Goal: Task Accomplishment & Management: Use online tool/utility

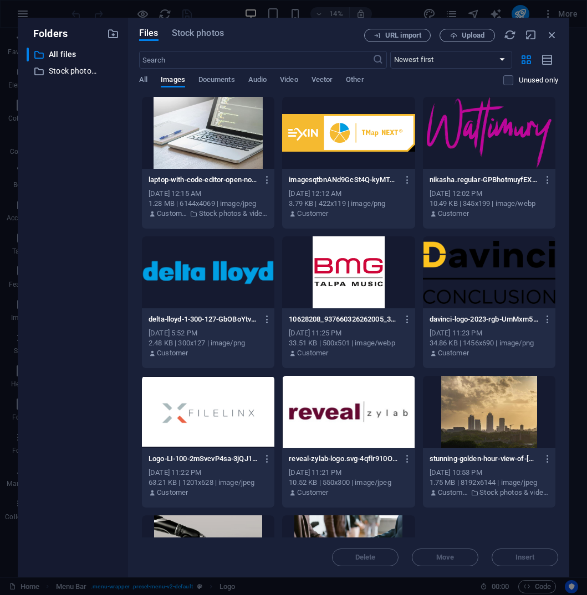
select select "px"
click at [556, 35] on icon "button" at bounding box center [552, 35] width 12 height 12
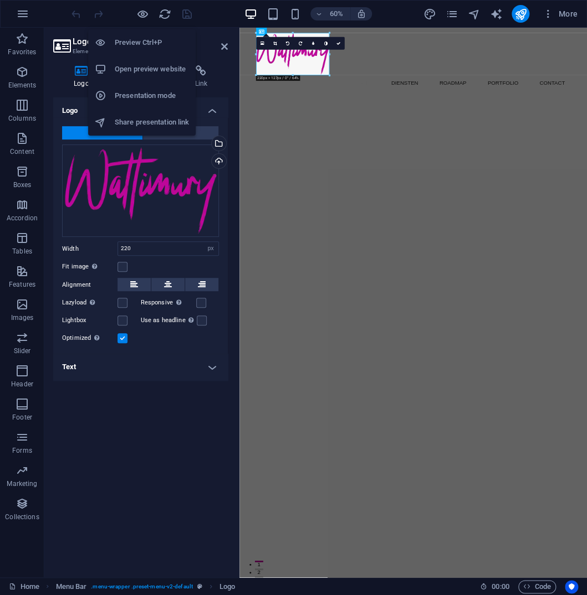
click at [138, 70] on h6 "Open preview website" at bounding box center [152, 69] width 74 height 13
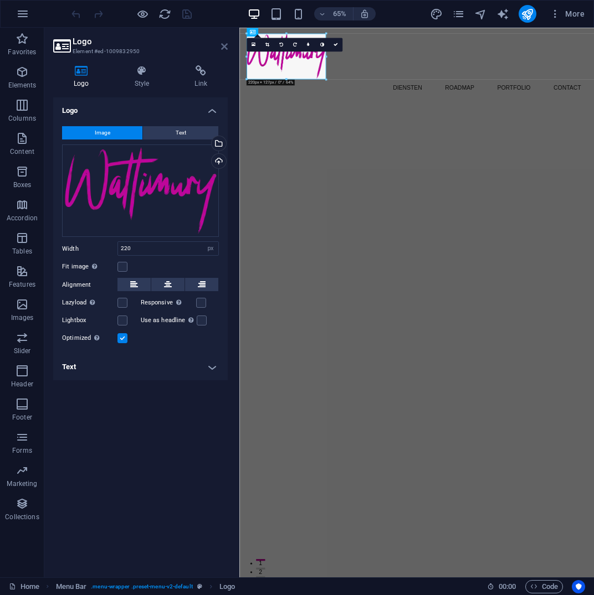
click at [223, 43] on icon at bounding box center [224, 46] width 7 height 9
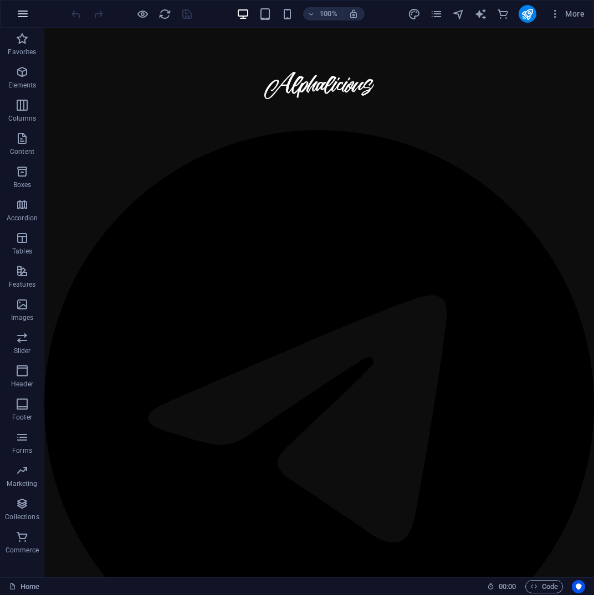
click at [27, 16] on icon "button" at bounding box center [22, 13] width 13 height 13
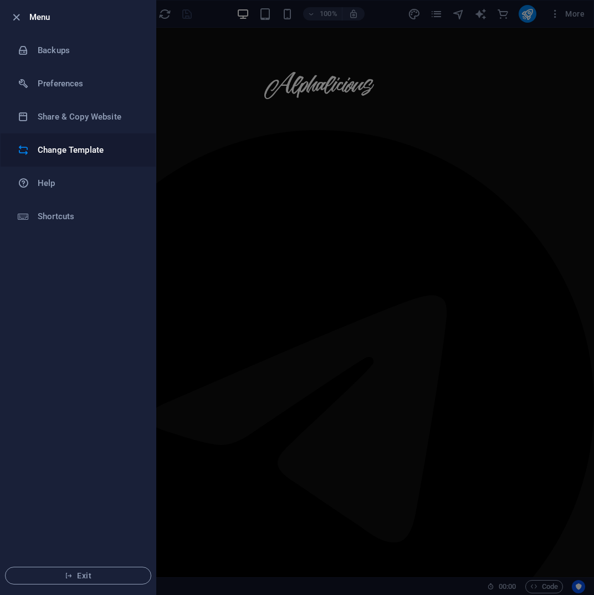
click at [79, 160] on li "Change Template" at bounding box center [78, 149] width 155 height 33
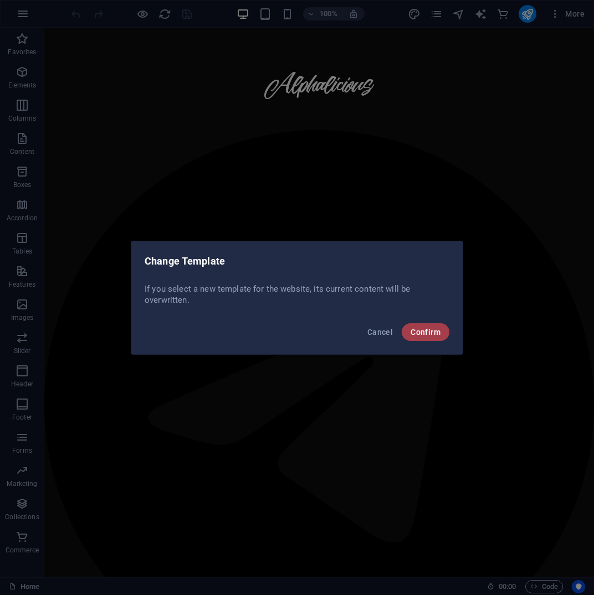
click at [423, 341] on button "Confirm" at bounding box center [426, 332] width 48 height 18
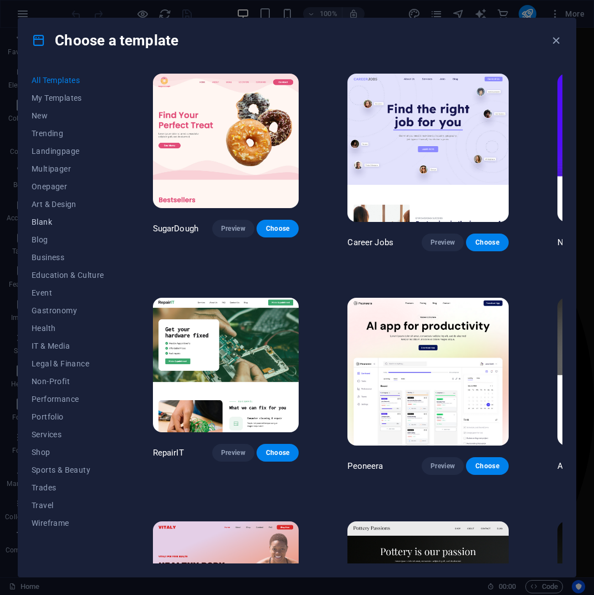
click at [59, 218] on button "Blank" at bounding box center [68, 222] width 73 height 18
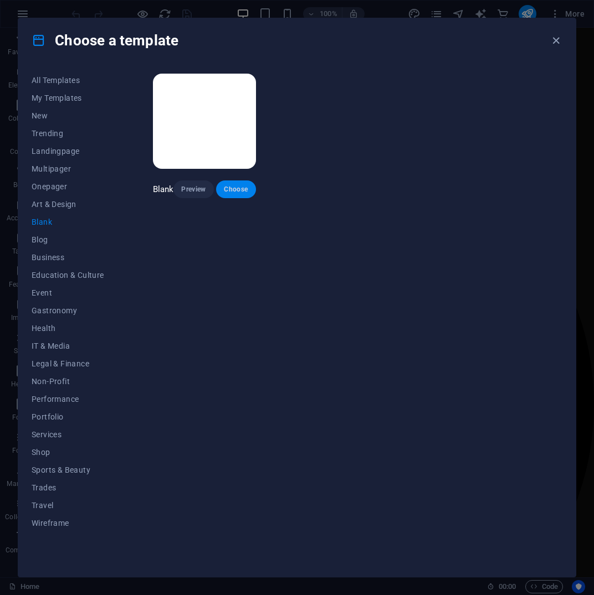
click at [235, 197] on button "Choose" at bounding box center [236, 190] width 40 height 18
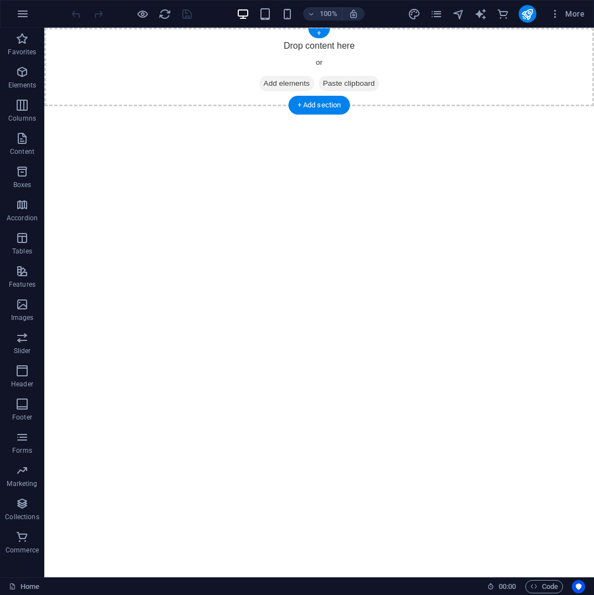
click at [298, 86] on span "Add elements" at bounding box center [286, 84] width 55 height 16
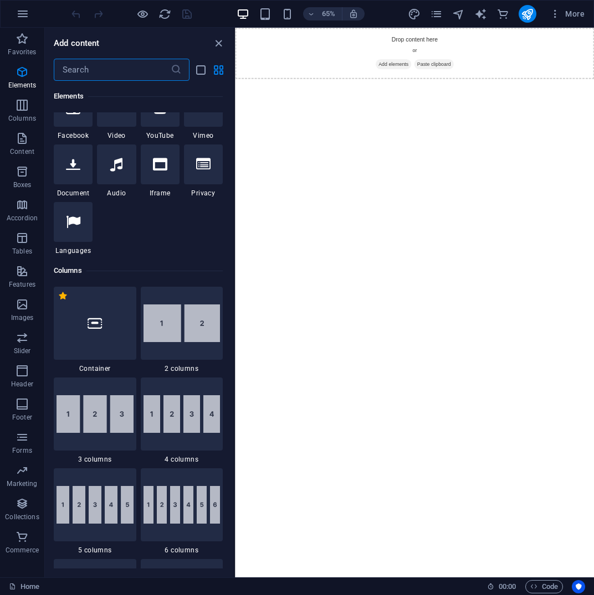
scroll to position [395, 0]
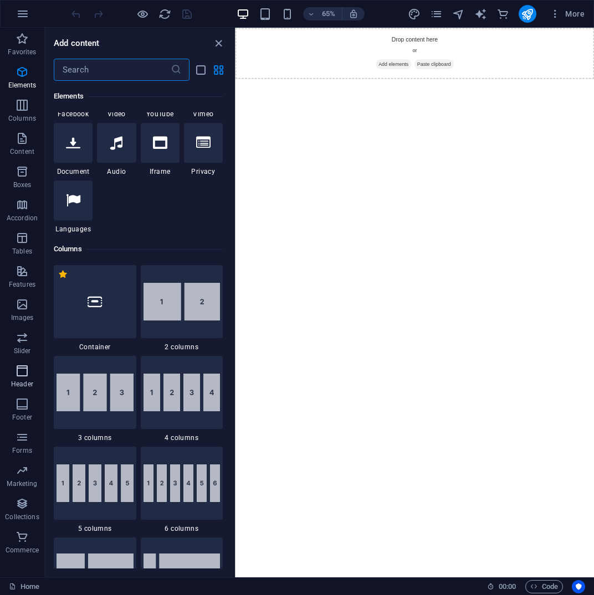
click at [20, 377] on icon "button" at bounding box center [22, 370] width 13 height 13
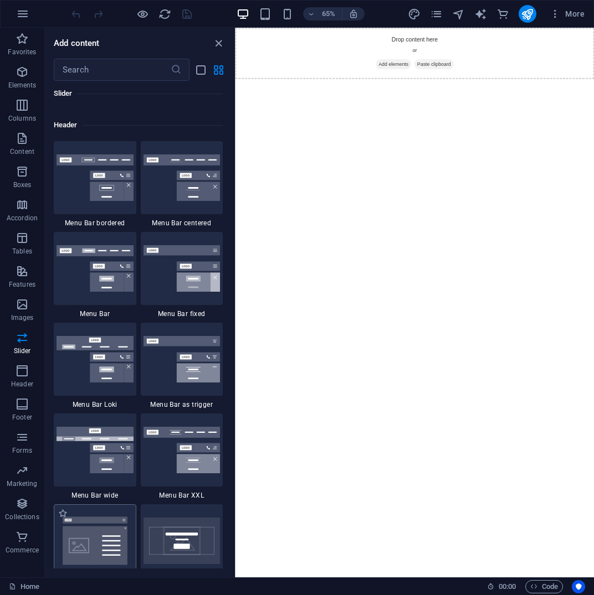
scroll to position [6637, 0]
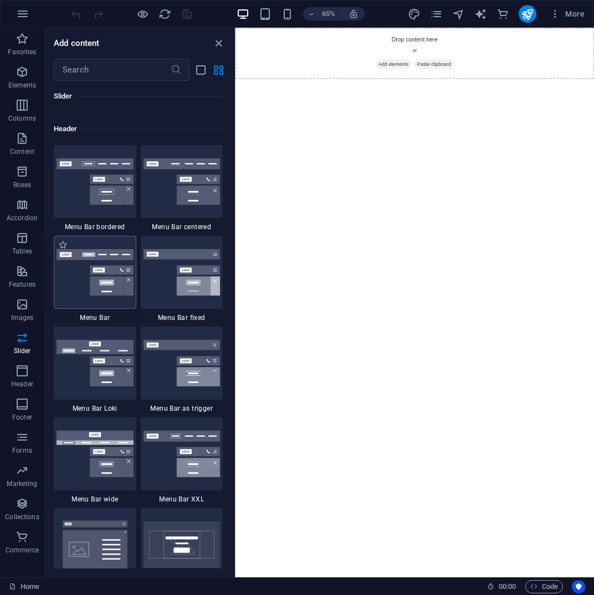
click at [109, 271] on img at bounding box center [94, 272] width 77 height 47
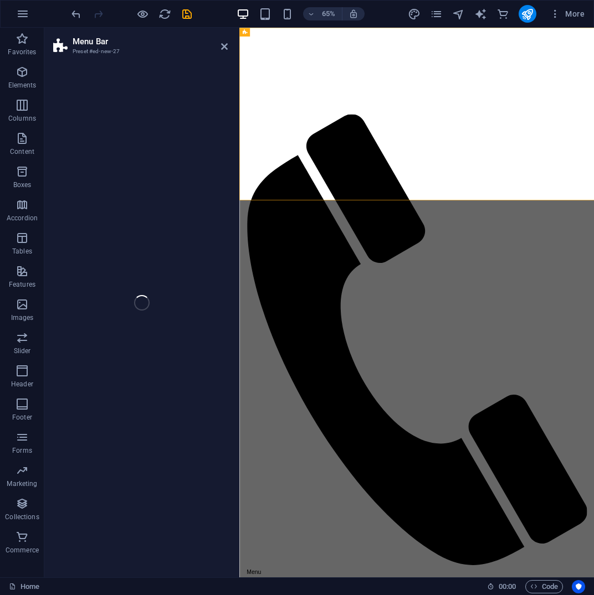
select select "rem"
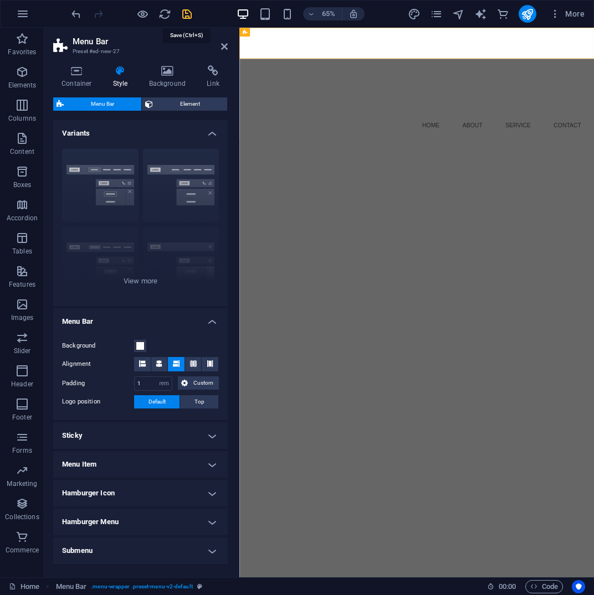
click at [189, 17] on icon "save" at bounding box center [187, 14] width 13 height 13
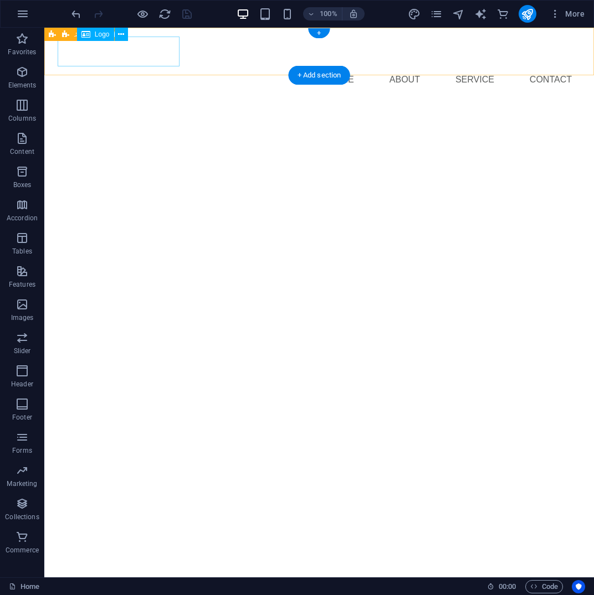
click at [97, 47] on div at bounding box center [319, 52] width 523 height 30
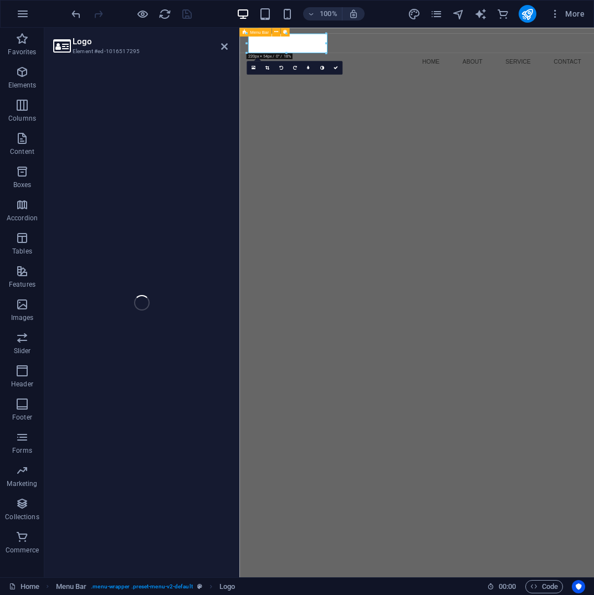
select select "px"
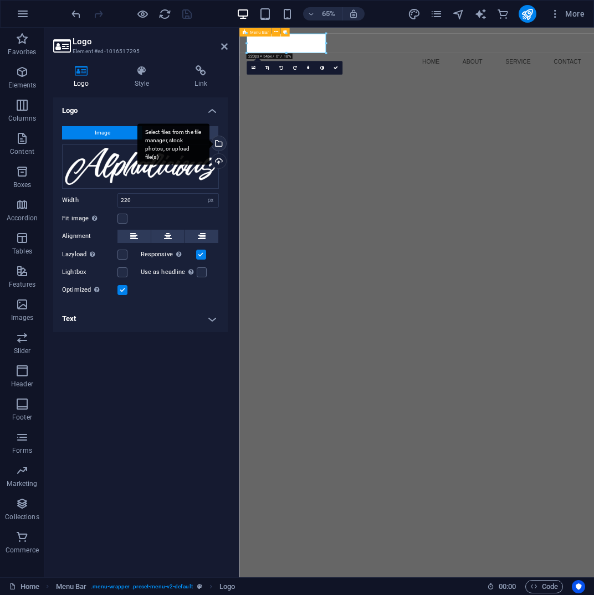
click at [219, 145] on div "Select files from the file manager, stock photos, or upload file(s)" at bounding box center [217, 144] width 17 height 17
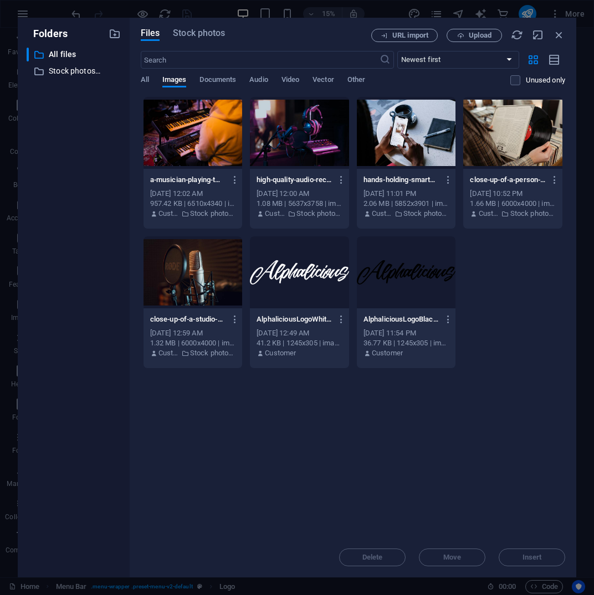
click at [402, 274] on div at bounding box center [406, 272] width 99 height 72
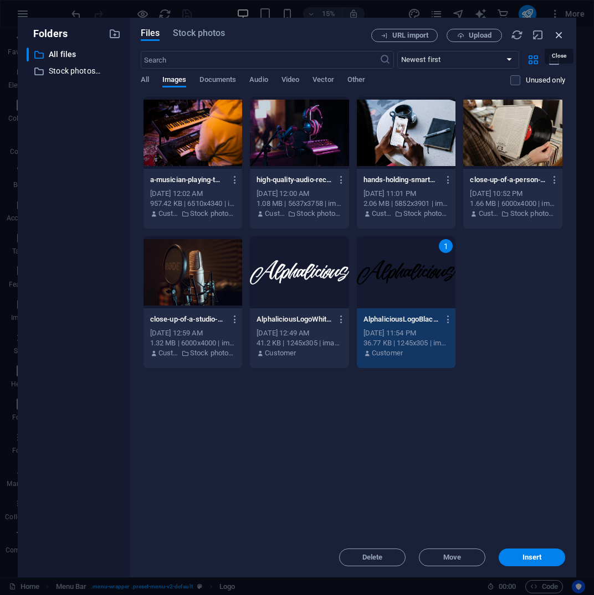
click at [561, 33] on icon "button" at bounding box center [559, 35] width 12 height 12
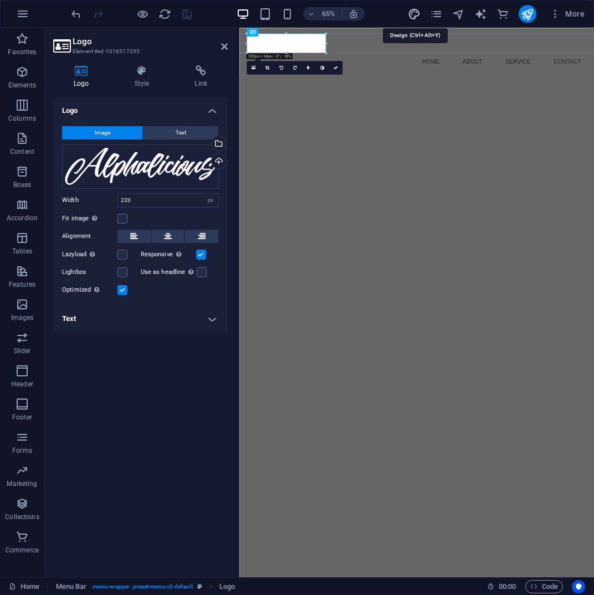
click at [414, 8] on icon "design" at bounding box center [414, 14] width 13 height 13
select select "px"
select select "400"
select select "px"
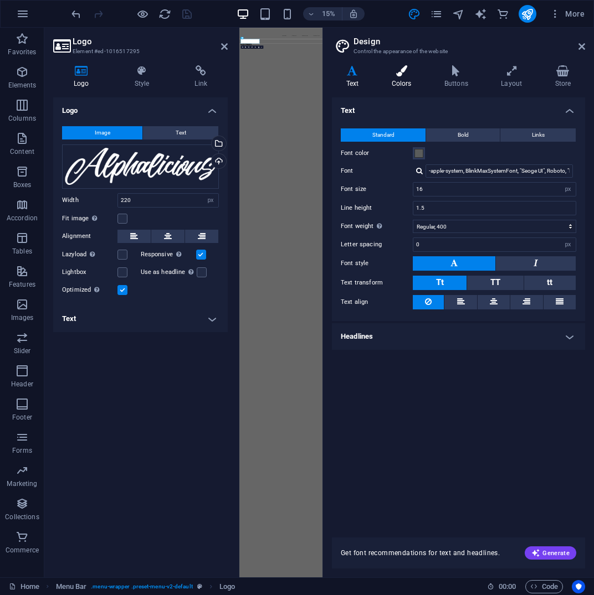
click at [397, 83] on h4 "Colors" at bounding box center [403, 76] width 53 height 23
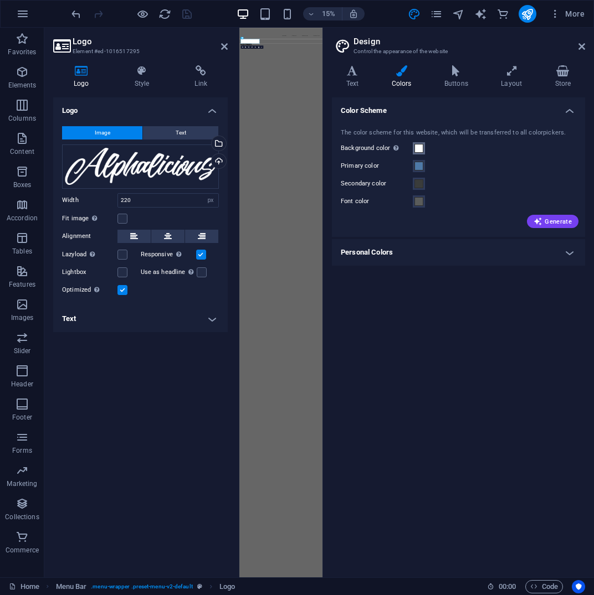
click at [420, 153] on button "Background color Only visible if it is not covered by other backgrounds." at bounding box center [419, 148] width 12 height 12
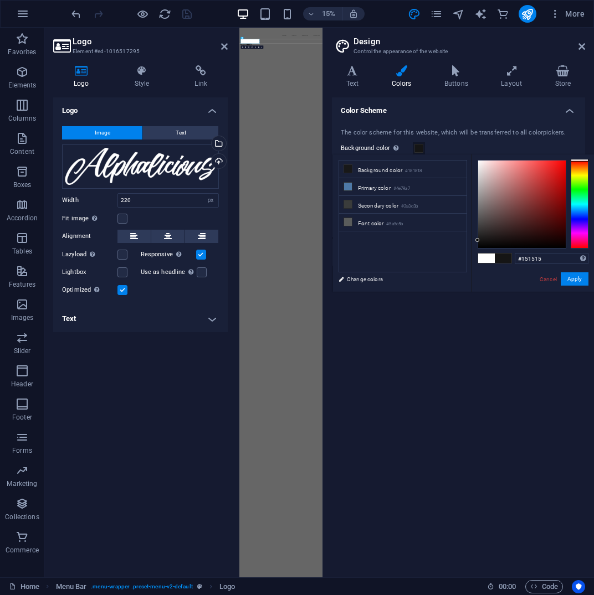
type input "#121212"
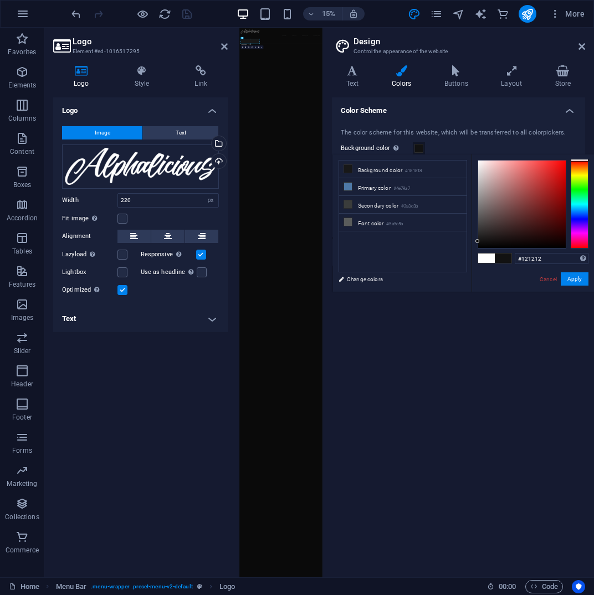
drag, startPoint x: 494, startPoint y: 224, endPoint x: 472, endPoint y: 241, distance: 27.6
click at [472, 241] on div "#121212 Supported formats #0852ed rgb(8, 82, 237) rgba(8, 82, 237, 90%) hsv(221…" at bounding box center [532, 304] width 122 height 298
click at [582, 284] on button "Apply" at bounding box center [574, 278] width 28 height 13
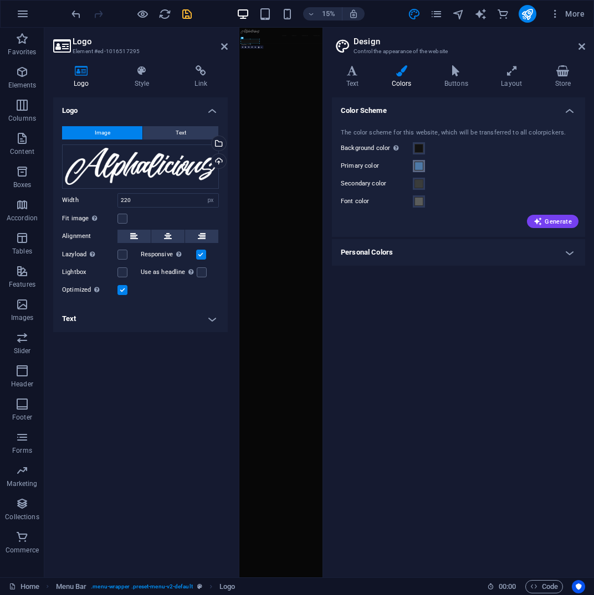
click at [415, 171] on button "Primary color" at bounding box center [419, 166] width 12 height 12
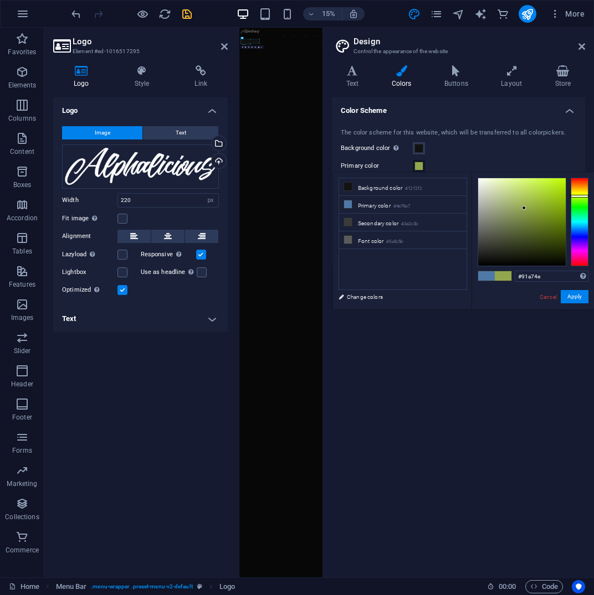
click at [584, 196] on div at bounding box center [579, 222] width 18 height 89
drag, startPoint x: 542, startPoint y: 194, endPoint x: 562, endPoint y: 199, distance: 21.1
click at [562, 199] on div at bounding box center [522, 222] width 88 height 88
type input "#a4dc00"
drag, startPoint x: 562, startPoint y: 199, endPoint x: 567, endPoint y: 190, distance: 10.4
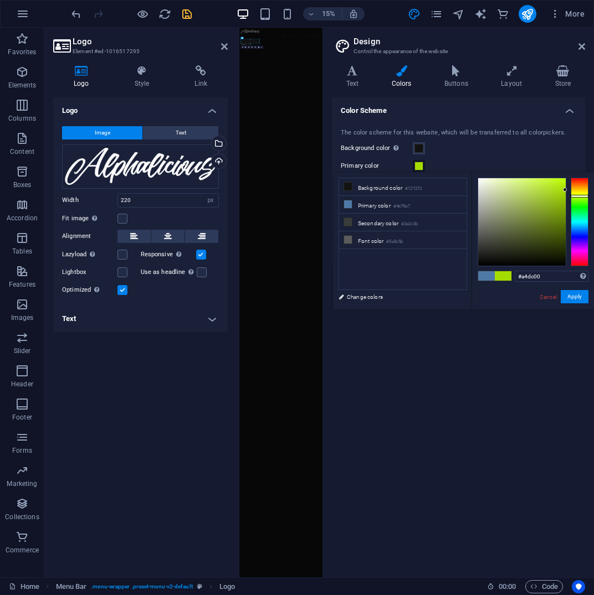
click at [567, 190] on div at bounding box center [565, 190] width 4 height 4
click at [579, 301] on button "Apply" at bounding box center [574, 296] width 28 height 13
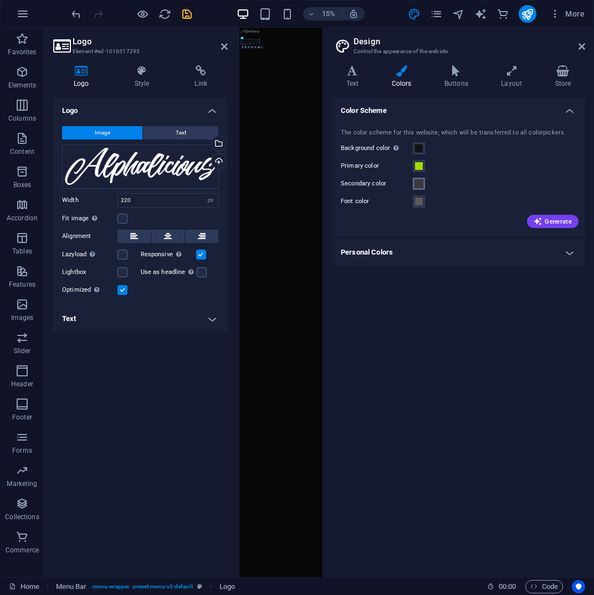
click at [418, 186] on span at bounding box center [418, 183] width 9 height 9
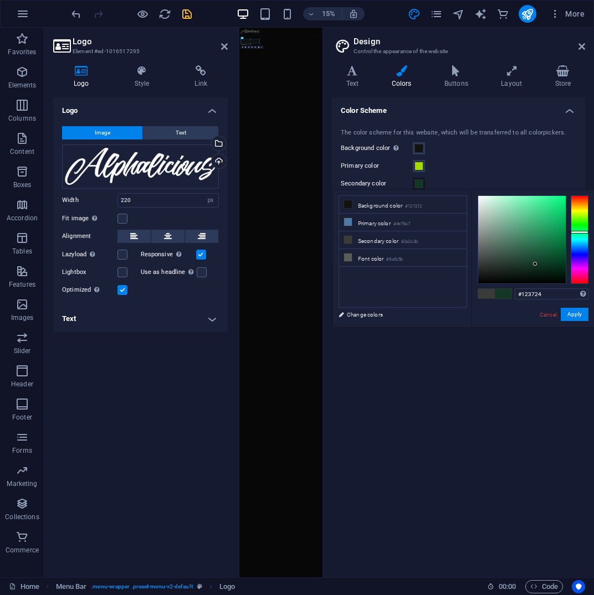
type input "#113724"
drag, startPoint x: 482, startPoint y: 264, endPoint x: 537, endPoint y: 264, distance: 55.4
click at [537, 264] on div at bounding box center [522, 240] width 88 height 88
click at [423, 167] on span at bounding box center [418, 166] width 9 height 9
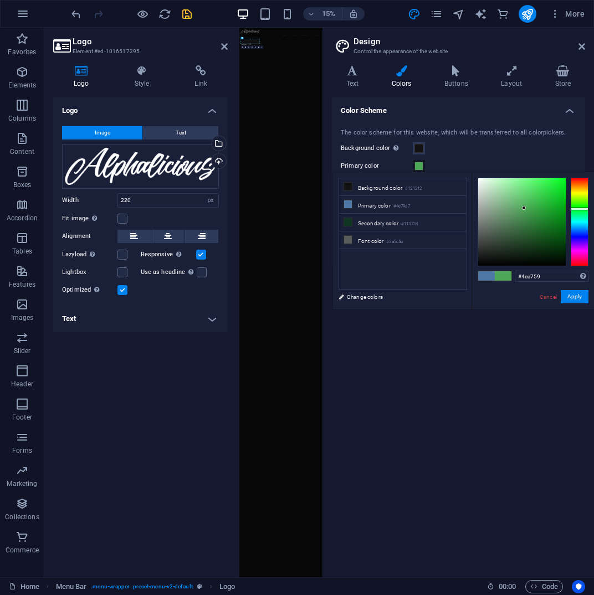
drag, startPoint x: 583, startPoint y: 231, endPoint x: 584, endPoint y: 209, distance: 22.7
click at [584, 209] on div at bounding box center [579, 222] width 18 height 89
drag, startPoint x: 524, startPoint y: 205, endPoint x: 540, endPoint y: 202, distance: 15.9
click at [540, 202] on div at bounding box center [522, 222] width 88 height 88
drag, startPoint x: 540, startPoint y: 202, endPoint x: 544, endPoint y: 210, distance: 8.7
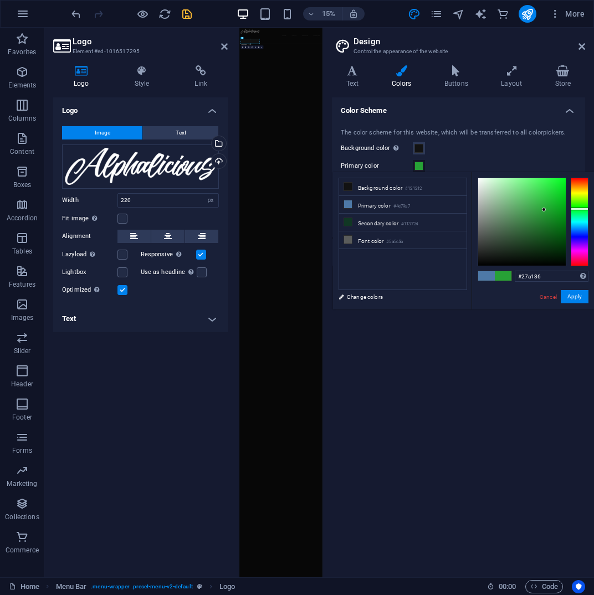
click at [544, 210] on div at bounding box center [544, 210] width 4 height 4
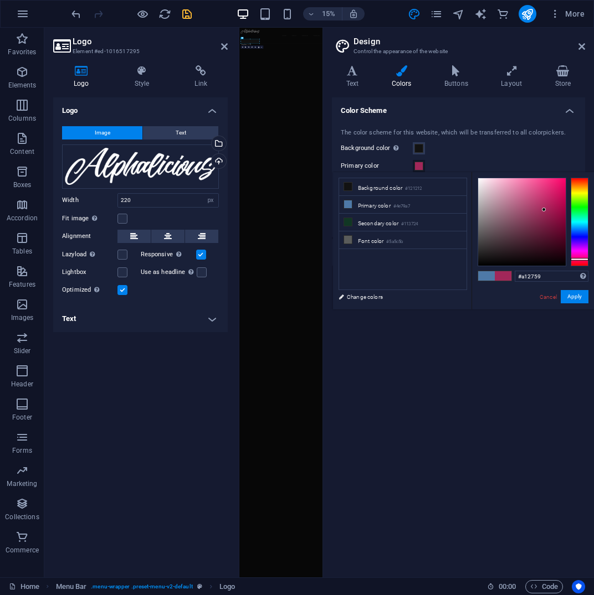
drag, startPoint x: 585, startPoint y: 247, endPoint x: 585, endPoint y: 259, distance: 12.2
click at [585, 259] on div at bounding box center [579, 222] width 18 height 89
drag, startPoint x: 546, startPoint y: 214, endPoint x: 559, endPoint y: 207, distance: 14.6
click at [559, 207] on div at bounding box center [522, 222] width 88 height 88
click at [583, 299] on button "Apply" at bounding box center [574, 296] width 28 height 13
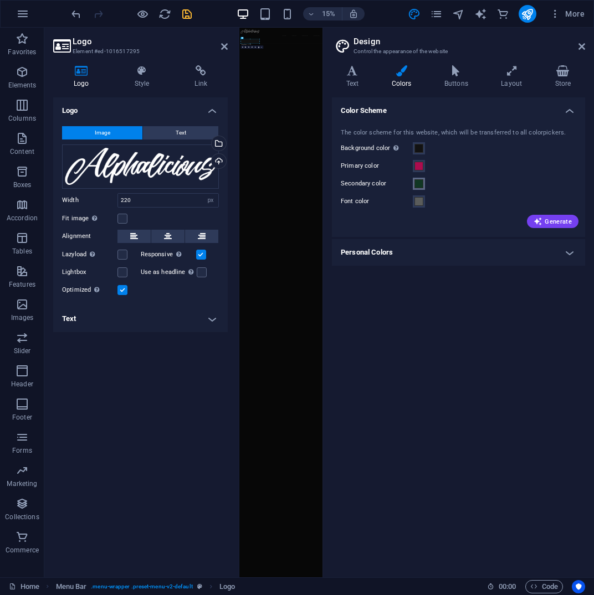
click at [422, 182] on span at bounding box center [418, 183] width 9 height 9
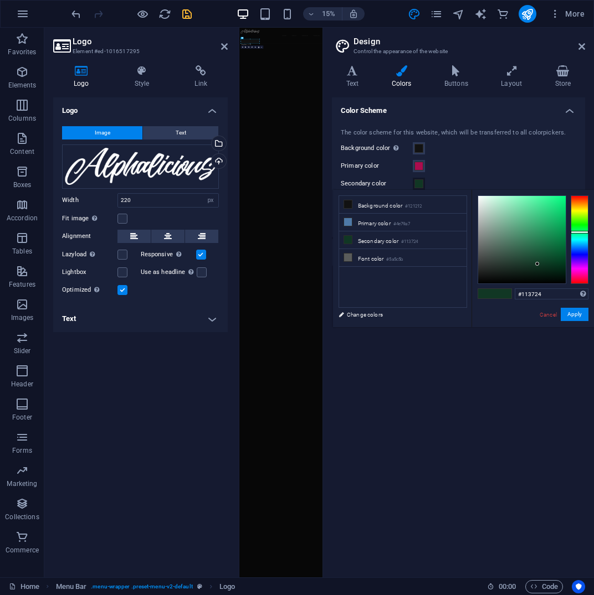
click at [530, 161] on div "Primary color" at bounding box center [458, 166] width 235 height 13
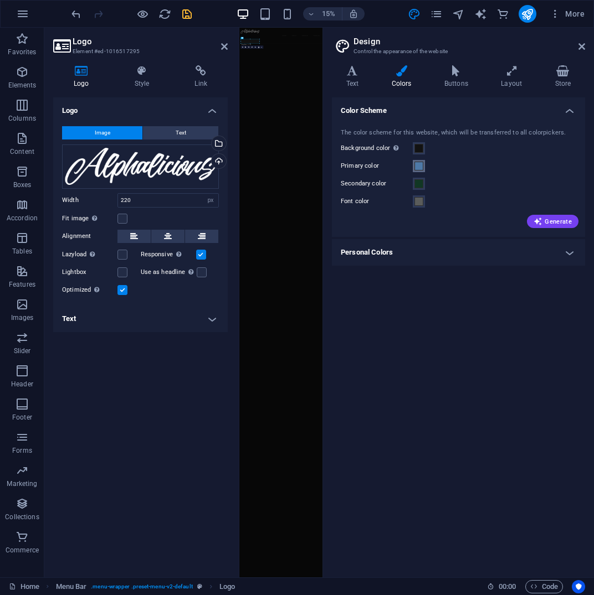
click at [419, 171] on button "Primary color" at bounding box center [419, 166] width 12 height 12
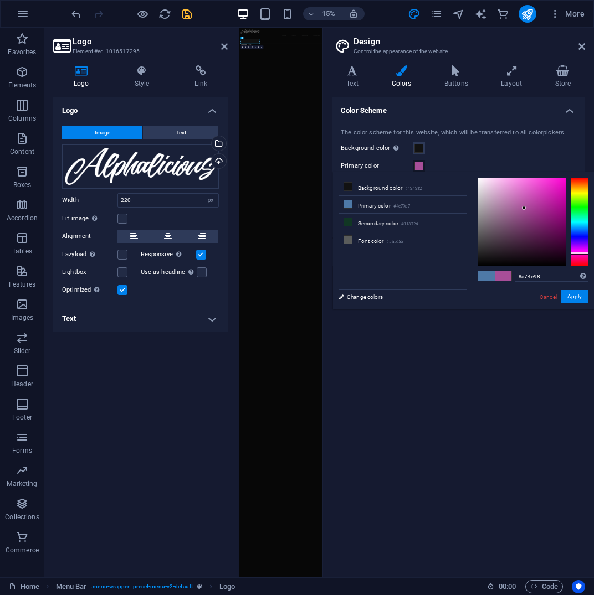
click at [584, 253] on div at bounding box center [579, 222] width 18 height 89
drag, startPoint x: 537, startPoint y: 208, endPoint x: 568, endPoint y: 217, distance: 32.3
click at [568, 217] on div at bounding box center [532, 222] width 111 height 89
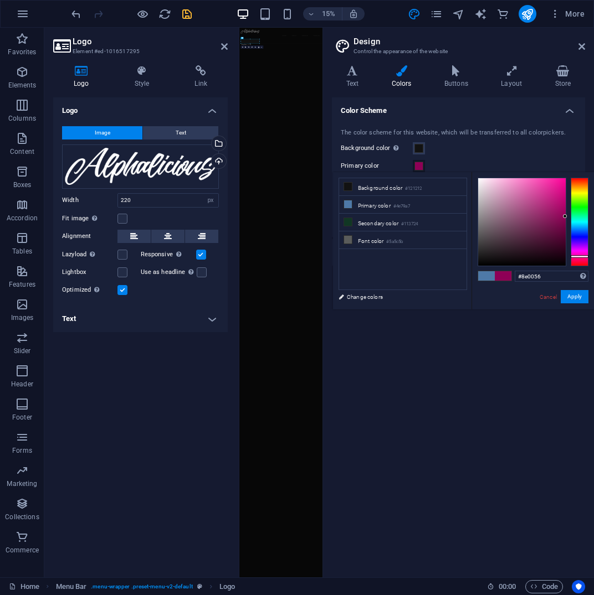
click at [584, 256] on div at bounding box center [579, 222] width 18 height 89
type input "#8e0040"
click at [577, 259] on div at bounding box center [579, 259] width 18 height 3
type input "#cd005d"
drag, startPoint x: 562, startPoint y: 214, endPoint x: 567, endPoint y: 195, distance: 19.6
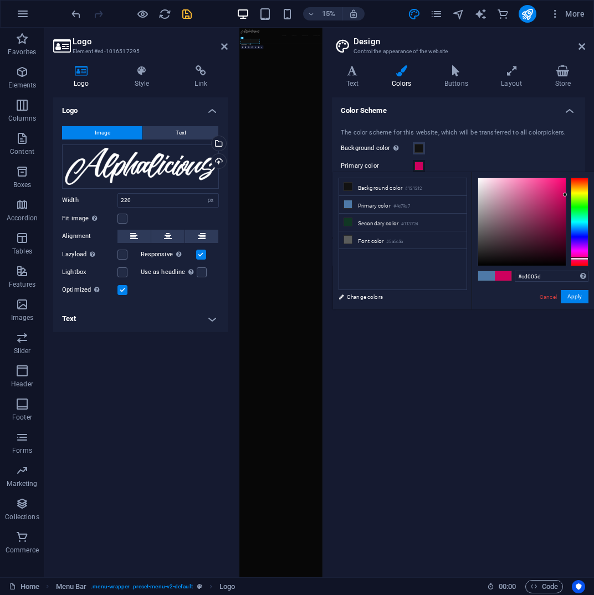
click at [567, 195] on div at bounding box center [532, 222] width 111 height 89
click at [580, 296] on button "Apply" at bounding box center [574, 296] width 28 height 13
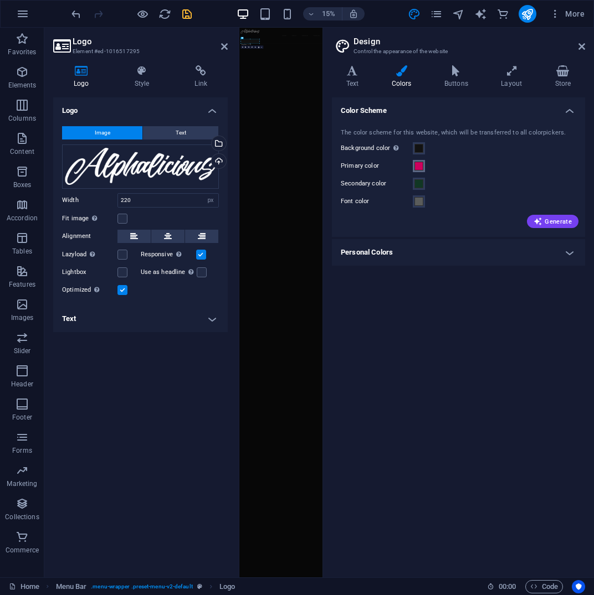
click at [421, 168] on span at bounding box center [418, 166] width 9 height 9
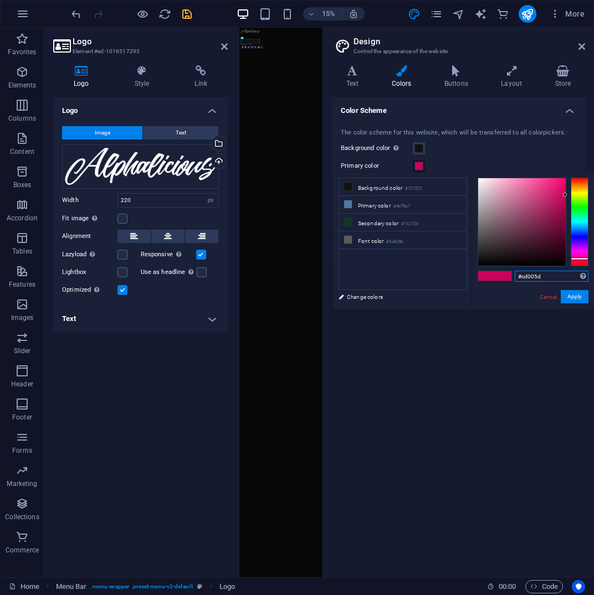
click at [528, 276] on input "#cd005d" at bounding box center [552, 276] width 74 height 11
click at [580, 300] on button "Apply" at bounding box center [574, 296] width 28 height 13
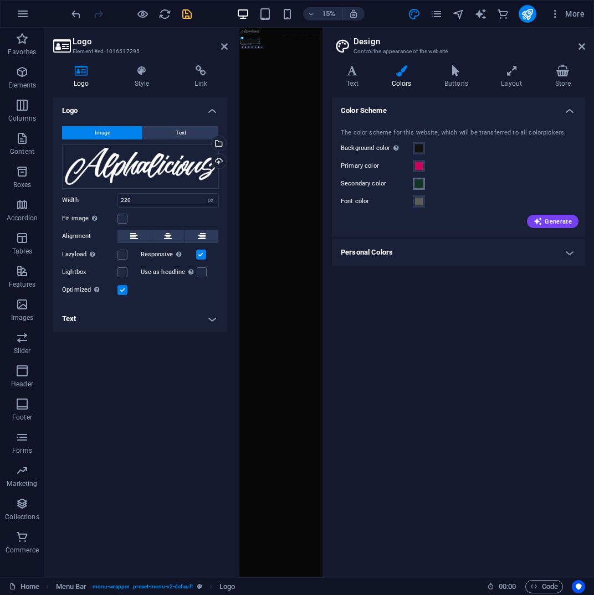
click at [418, 182] on span at bounding box center [418, 183] width 9 height 9
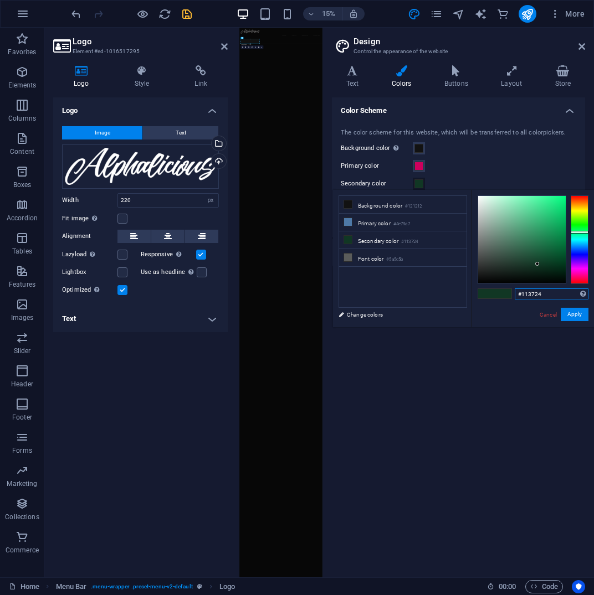
click at [534, 296] on input "#113724" at bounding box center [552, 294] width 74 height 11
paste input "cd005d"
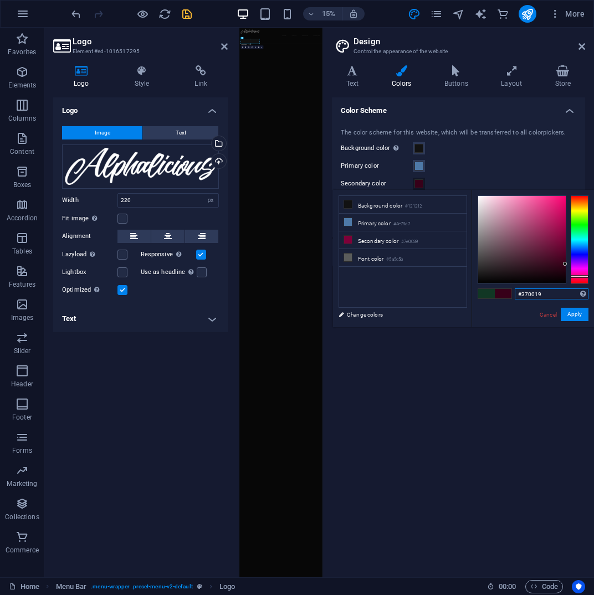
drag, startPoint x: 563, startPoint y: 228, endPoint x: 570, endPoint y: 264, distance: 37.3
click at [570, 264] on div at bounding box center [532, 240] width 111 height 89
type input "#370019"
click at [577, 318] on button "Apply" at bounding box center [574, 314] width 28 height 13
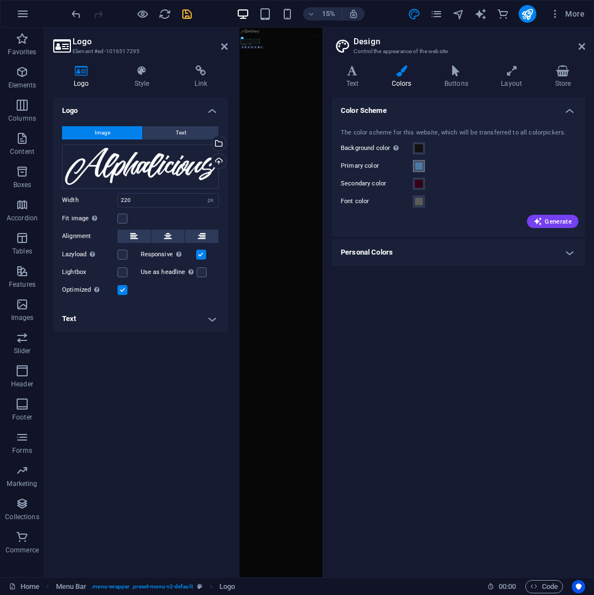
click at [422, 163] on span at bounding box center [418, 166] width 9 height 9
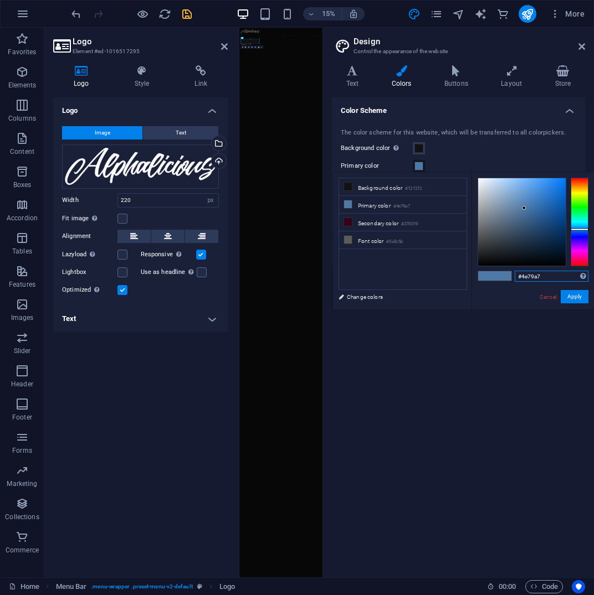
click at [537, 275] on input "#4e79a7" at bounding box center [552, 276] width 74 height 11
paste input "cd005d"
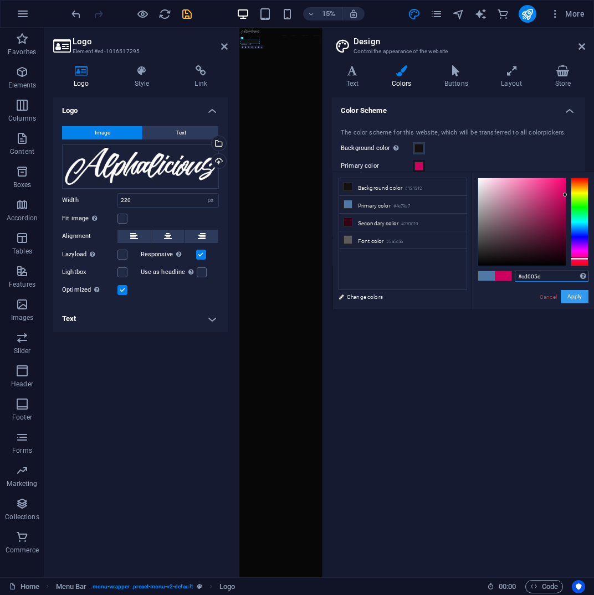
type input "#cd005d"
click at [578, 293] on button "Apply" at bounding box center [574, 296] width 28 height 13
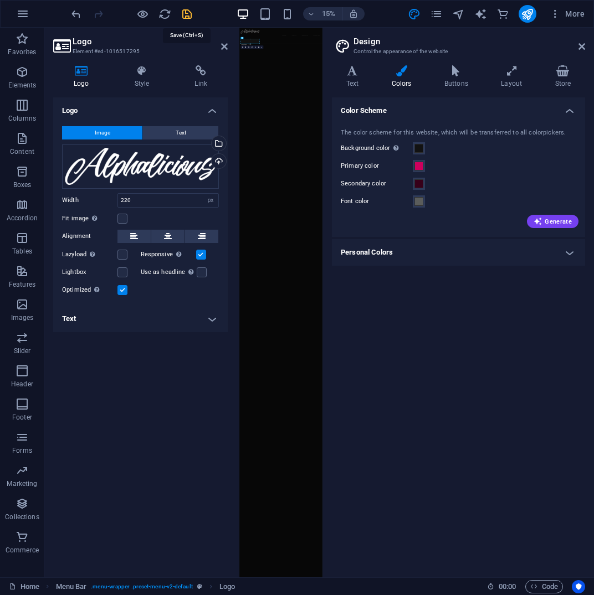
click at [182, 17] on icon "save" at bounding box center [187, 14] width 13 height 13
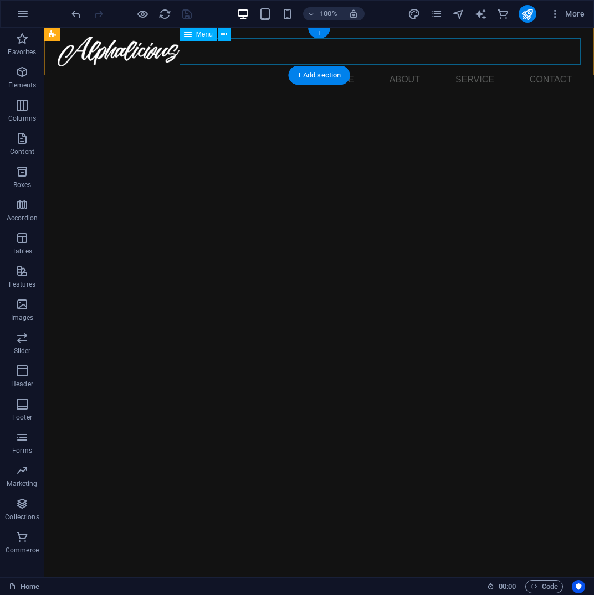
click at [407, 66] on nav "Home About Service Contact" at bounding box center [319, 79] width 523 height 27
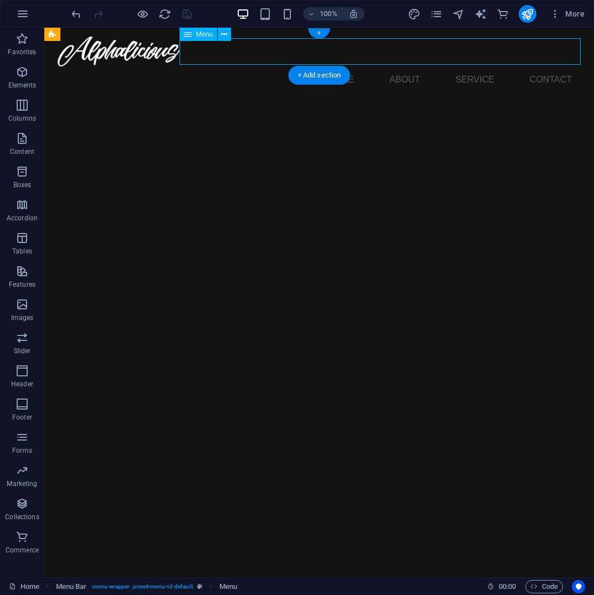
click at [409, 66] on nav "Home About Service Contact" at bounding box center [319, 79] width 523 height 27
select select
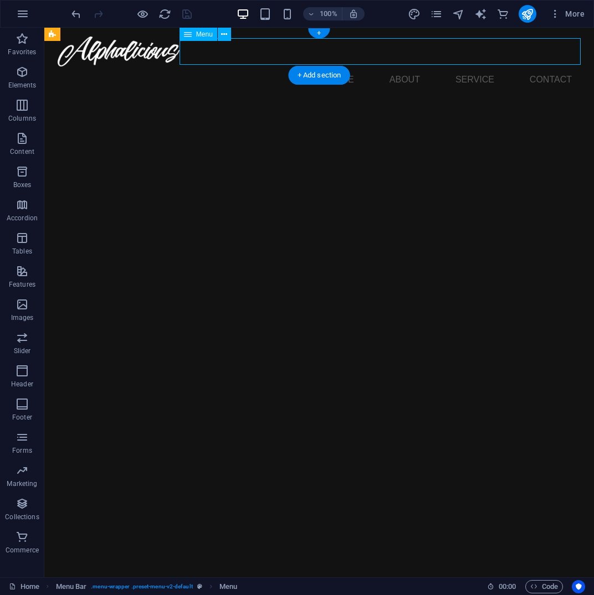
select select
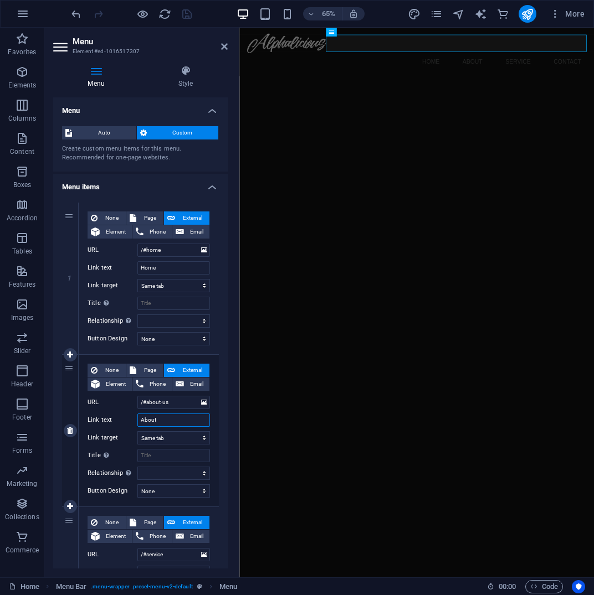
click at [161, 423] on input "About" at bounding box center [173, 420] width 73 height 13
click at [161, 423] on input "B" at bounding box center [173, 420] width 73 height 13
type input "Bio"
select select
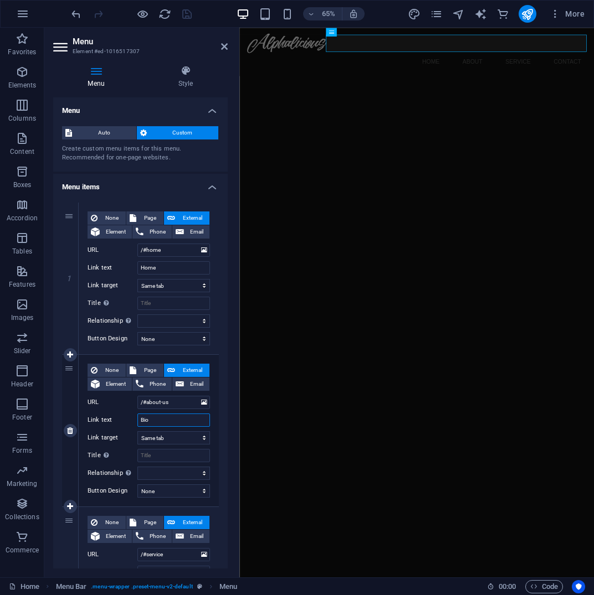
select select
type input "Biografie"
select select
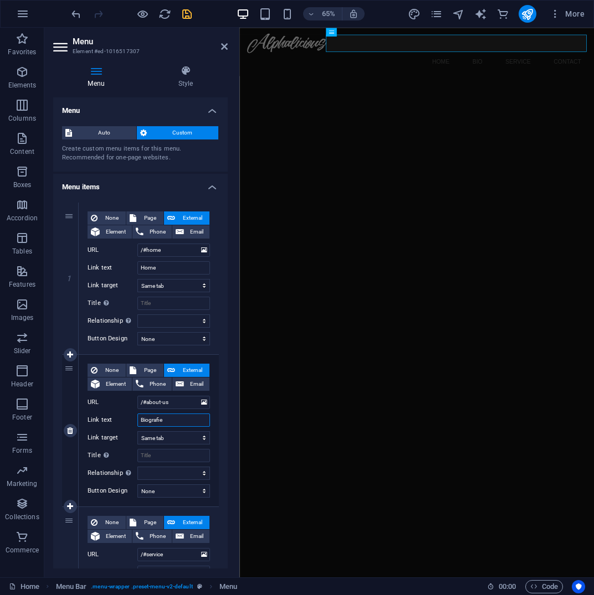
select select
type input "Biografie"
click at [158, 556] on input "/#service" at bounding box center [173, 554] width 73 height 13
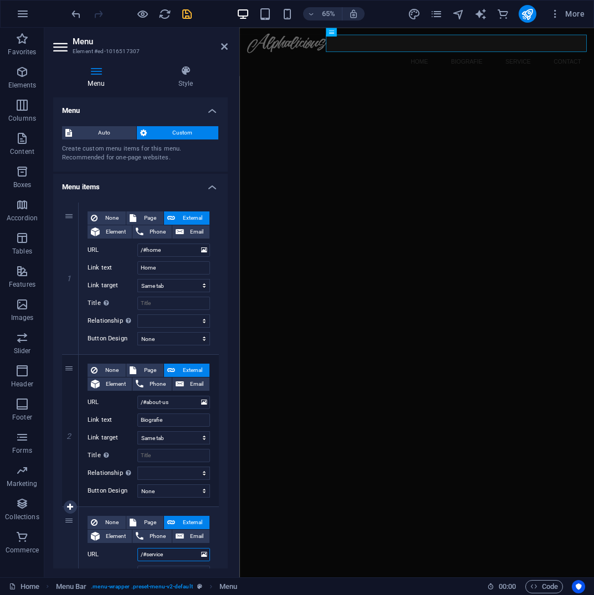
click at [158, 556] on input "/#service" at bounding box center [173, 554] width 73 height 13
click at [189, 546] on div "None Page External Element Phone Email Page Home Legal Notice Privacy Element U…" at bounding box center [149, 574] width 122 height 116
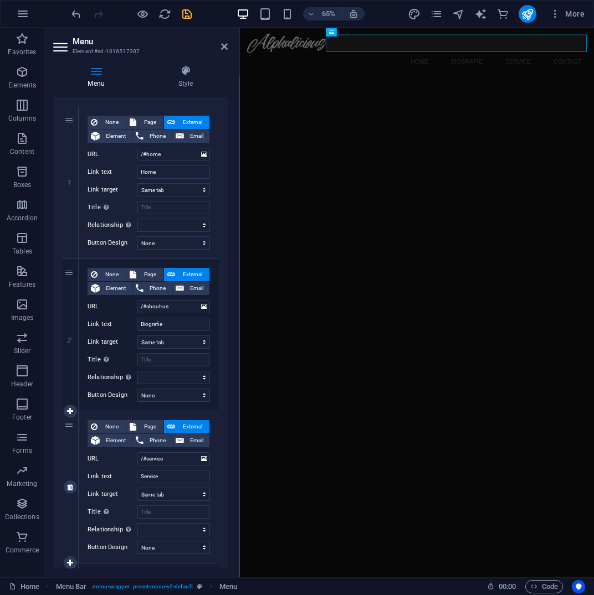
scroll to position [99, 0]
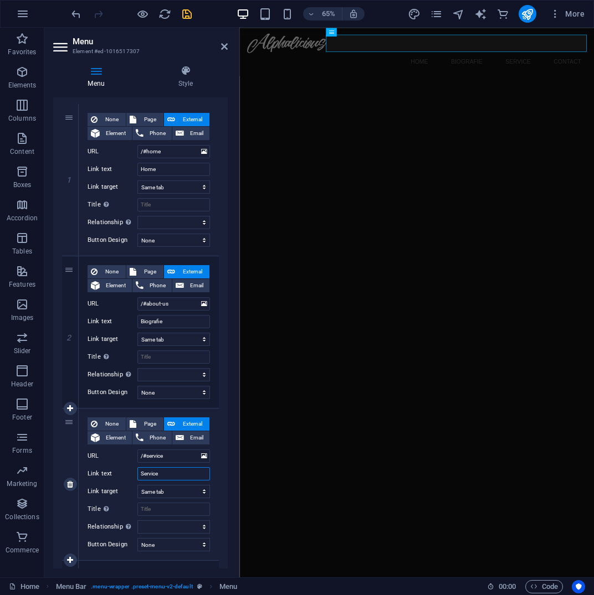
click at [171, 472] on input "Service" at bounding box center [173, 473] width 73 height 13
type input "Discografie"
select select
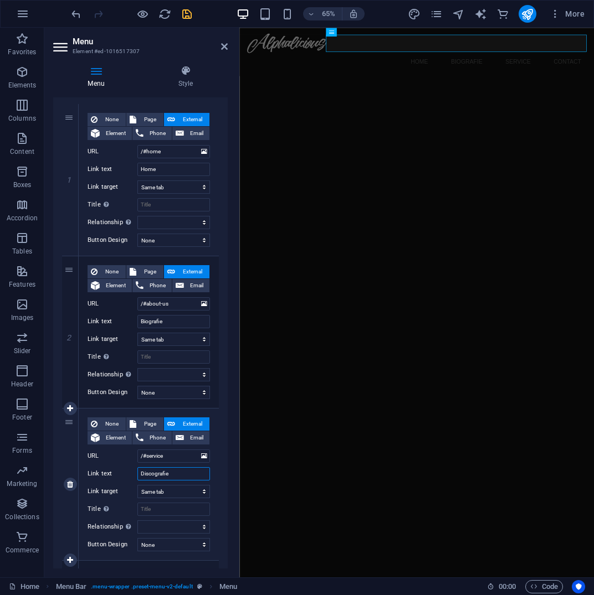
select select
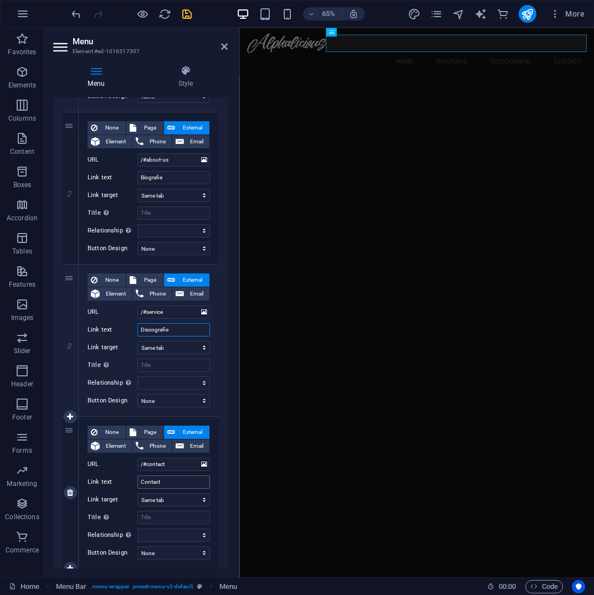
scroll to position [274, 0]
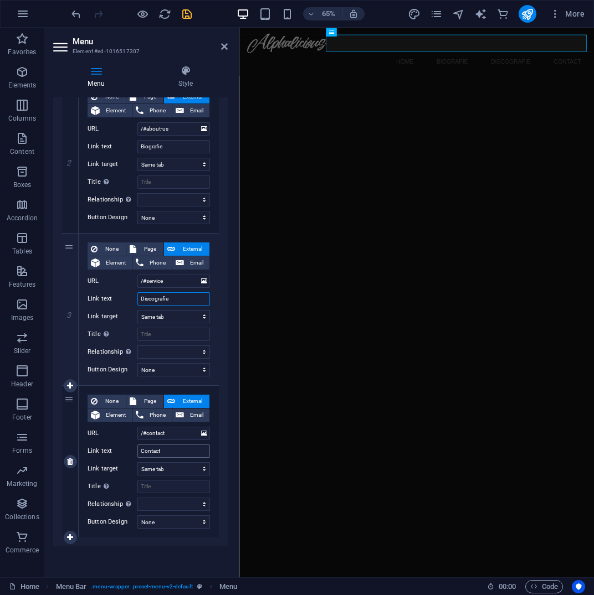
type input "Discografie"
click at [161, 449] on input "Contact" at bounding box center [173, 451] width 73 height 13
type input "Projecen"
select select
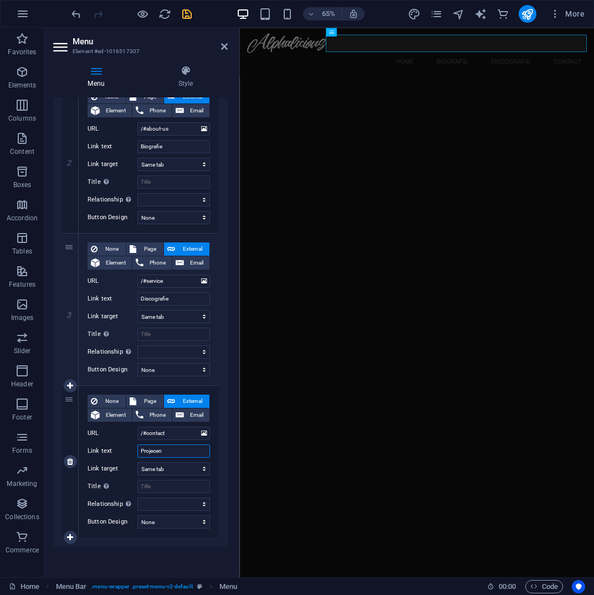
select select
type input "Projece"
select select
type input "Projecten"
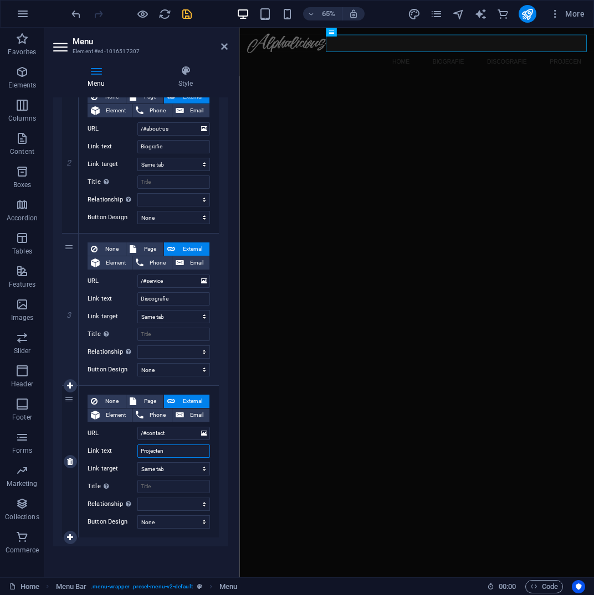
select select
type input "Projecten"
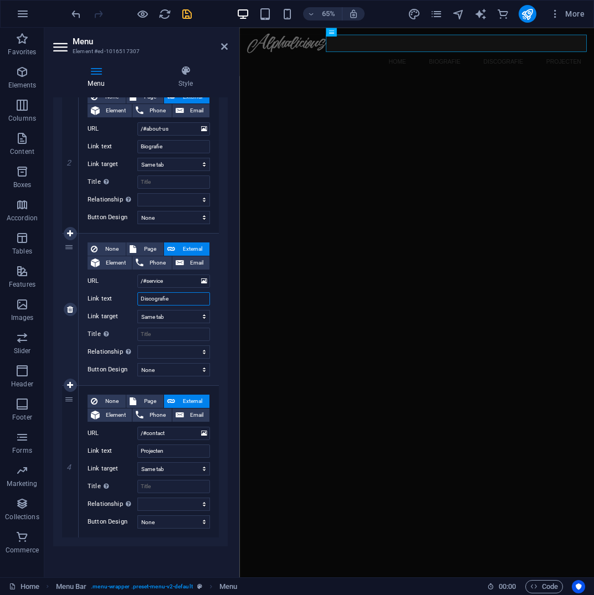
click at [165, 301] on input "Discografie" at bounding box center [173, 298] width 73 height 13
type input "Projecten"
select select
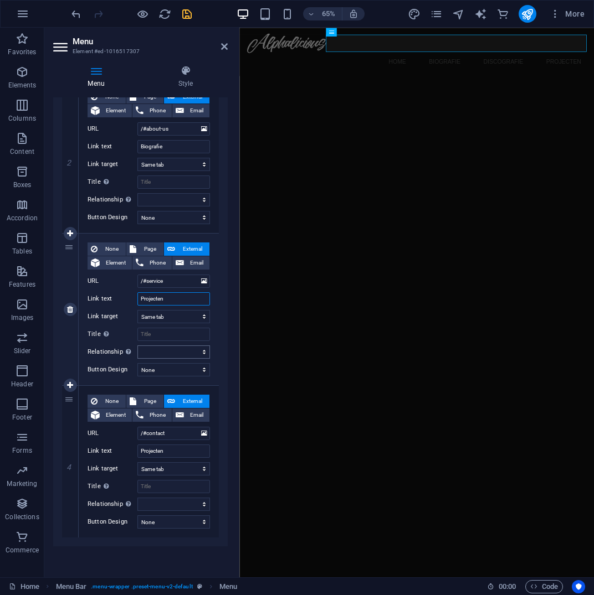
select select
type input "Projecten"
click at [160, 450] on input "Projecten" at bounding box center [173, 451] width 73 height 13
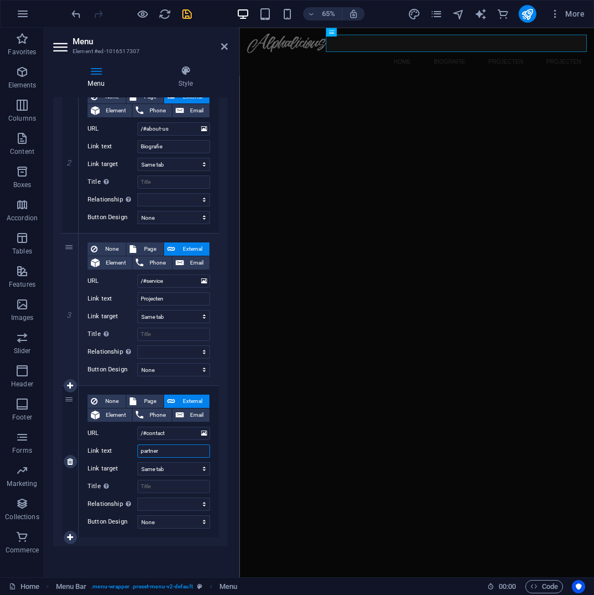
type input "partners"
select select
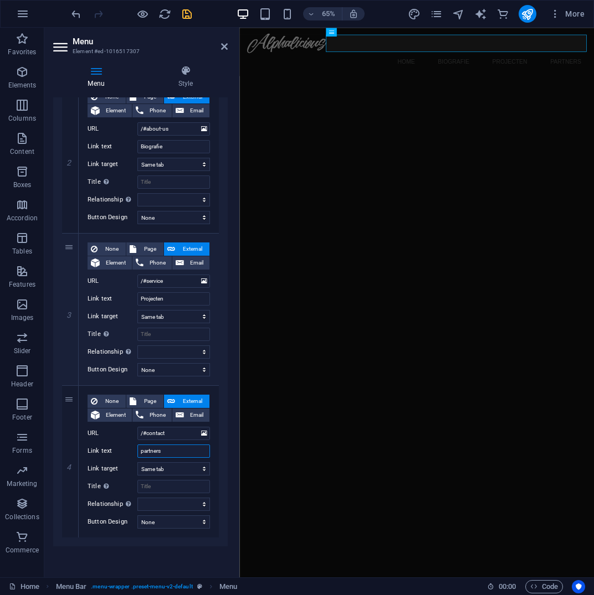
type input "partners"
click at [352, 102] on html "Skip to main content Menu Home Biografie Projecten partners" at bounding box center [512, 65] width 546 height 74
click at [371, 102] on html "Skip to main content Menu Home Biografie Projecten partners" at bounding box center [512, 65] width 546 height 74
click at [190, 11] on icon "save" at bounding box center [187, 14] width 13 height 13
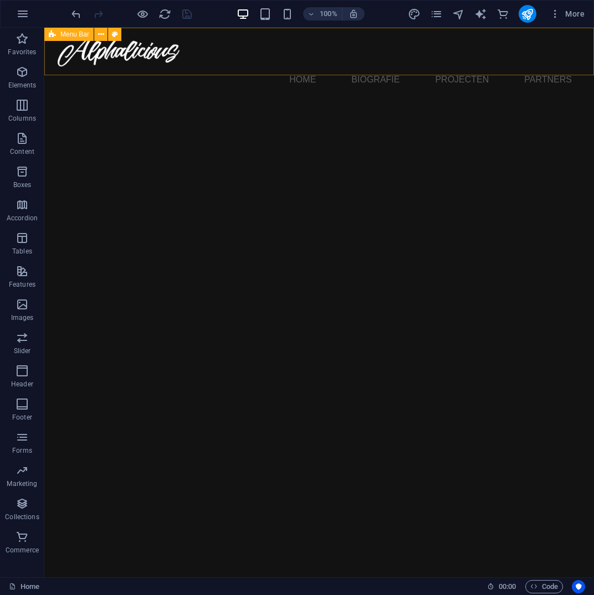
click at [54, 28] on icon at bounding box center [52, 34] width 7 height 13
select select "rem"
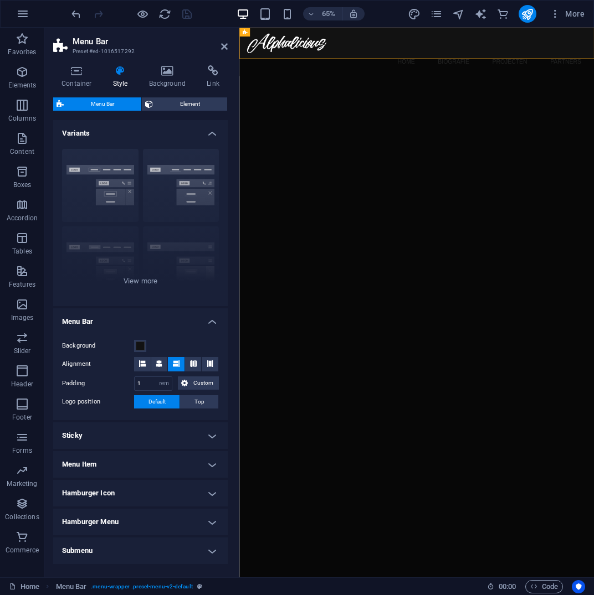
click at [320, 102] on html "Skip to main content Menu Home Biografie Projecten partners" at bounding box center [512, 65] width 546 height 74
click at [329, 102] on html "Skip to main content Menu Home Biografie Projecten partners" at bounding box center [512, 65] width 546 height 74
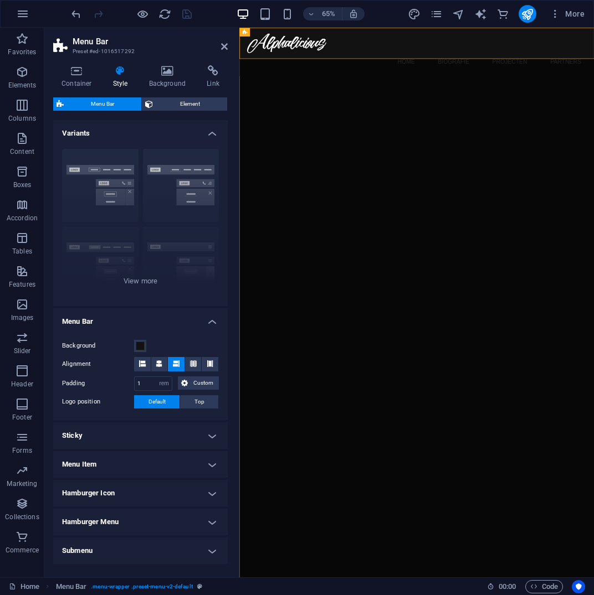
click at [329, 102] on html "Skip to main content Menu Home Biografie Projecten partners" at bounding box center [512, 65] width 546 height 74
click at [336, 52] on div at bounding box center [512, 52] width 523 height 30
click at [269, 30] on div "Logo" at bounding box center [271, 32] width 24 height 9
select select "px"
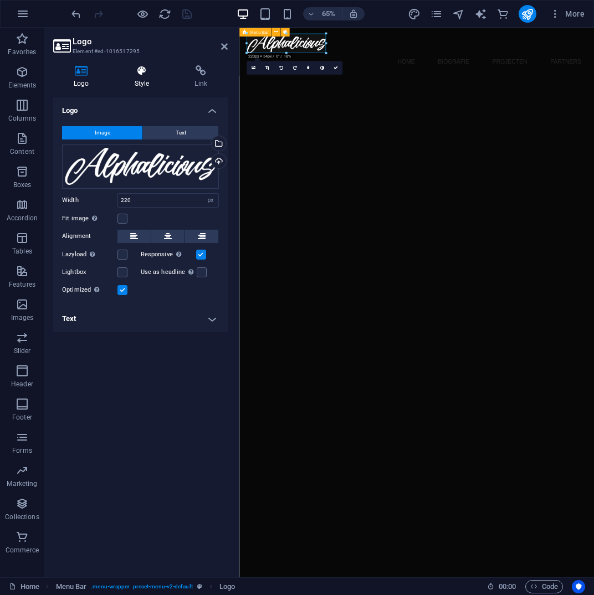
click at [142, 70] on icon at bounding box center [142, 70] width 56 height 11
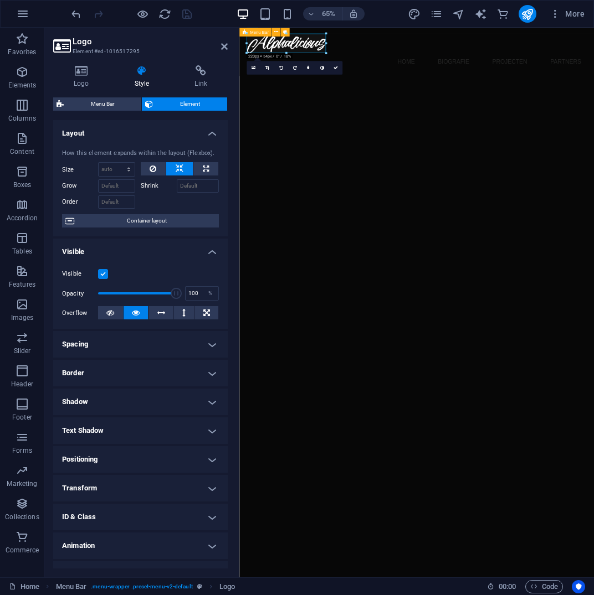
click at [210, 549] on h4 "Animation" at bounding box center [140, 546] width 174 height 27
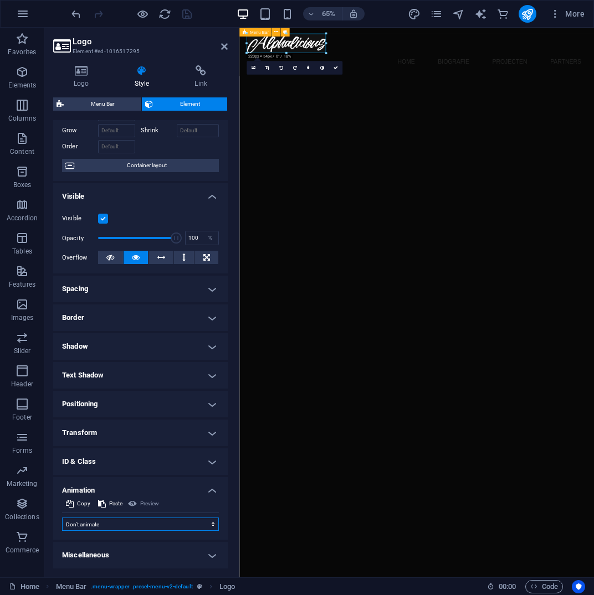
click at [62, 518] on select "Don't animate Show / Hide Slide up/down Zoom in/out Slide left to right Slide r…" at bounding box center [140, 524] width 157 height 13
select select "slide"
click option "Slide up/down" at bounding box center [0, 0] width 0 height 0
type input ".5"
select select "scroll"
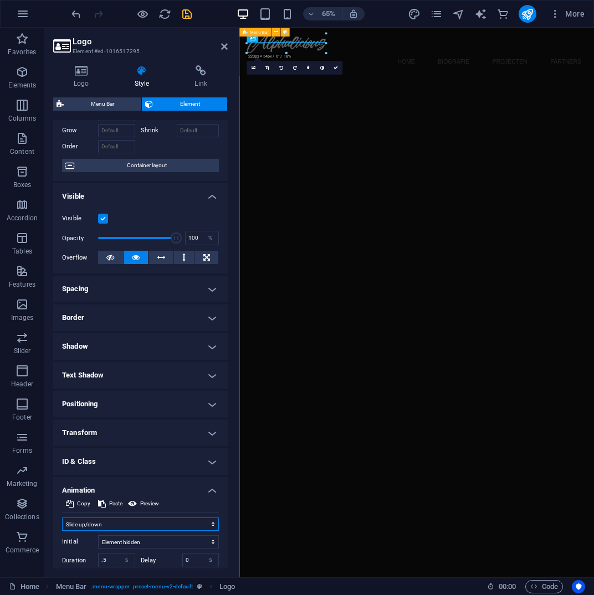
click at [62, 518] on select "Don't animate Show / Hide Slide up/down Zoom in/out Slide left to right Slide r…" at bounding box center [140, 524] width 157 height 13
click option "Slide up/down" at bounding box center [0, 0] width 0 height 0
click at [343, 33] on span "Menu" at bounding box center [342, 32] width 11 height 4
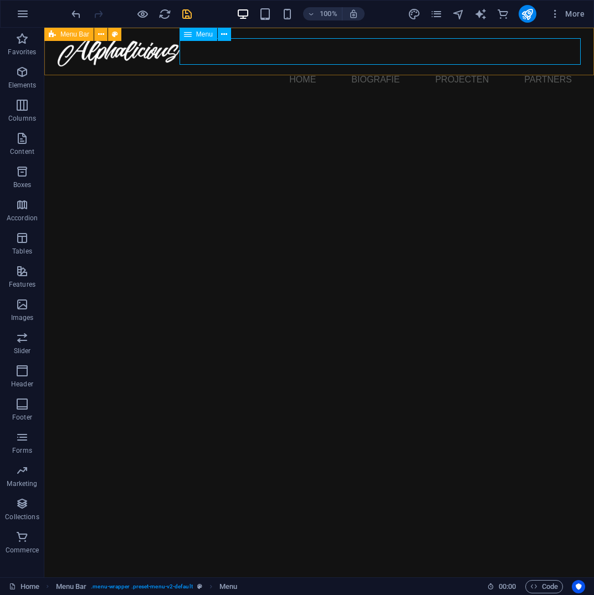
click at [197, 33] on span "Menu" at bounding box center [204, 34] width 17 height 7
select select
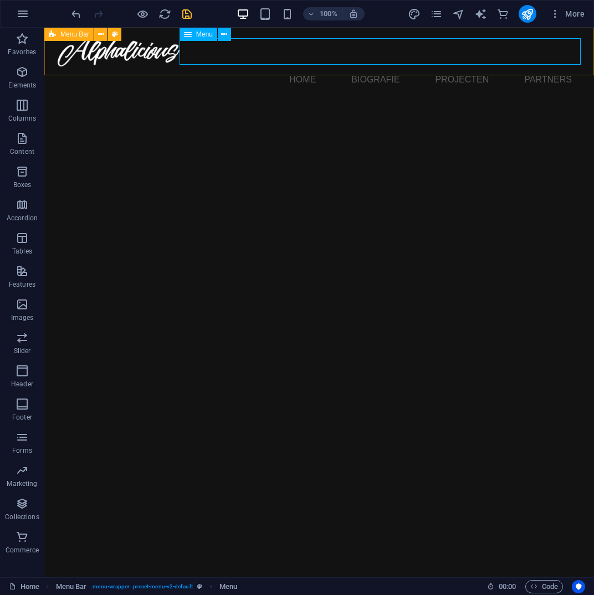
select select
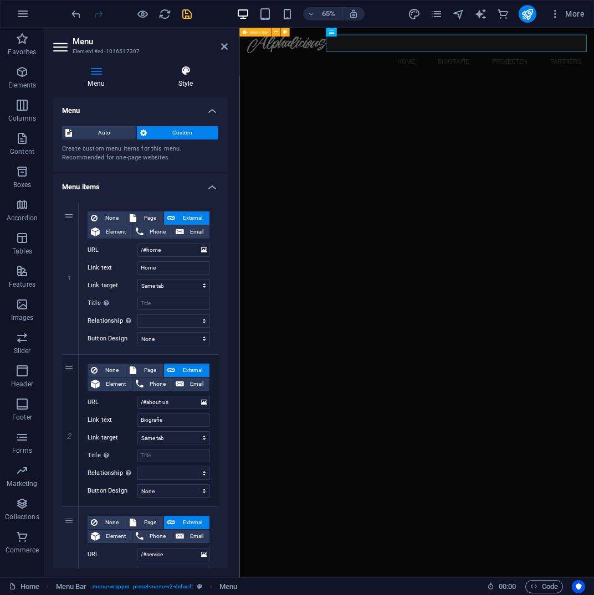
click at [184, 84] on h4 "Style" at bounding box center [185, 76] width 84 height 23
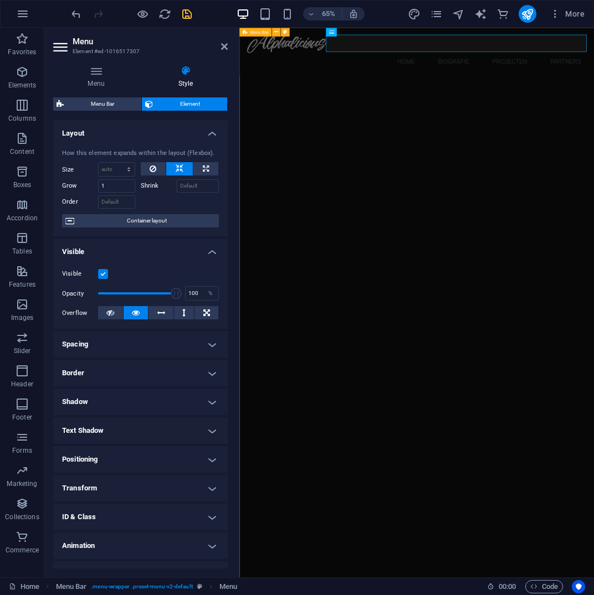
click at [212, 550] on h4 "Animation" at bounding box center [140, 546] width 174 height 27
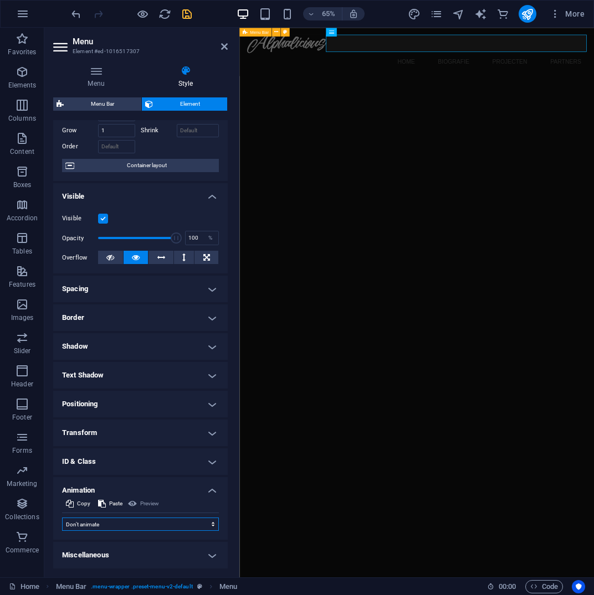
select select "move-bottom-to-top"
click option "Slide bottom to top" at bounding box center [0, 0] width 0 height 0
type input ".5"
select select "scroll"
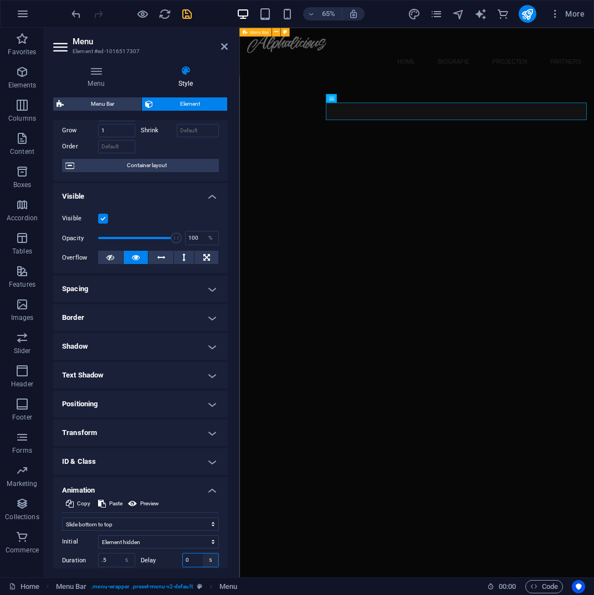
click at [203, 554] on select "s ms" at bounding box center [211, 560] width 16 height 13
select select "ms"
click option "ms" at bounding box center [0, 0] width 0 height 0
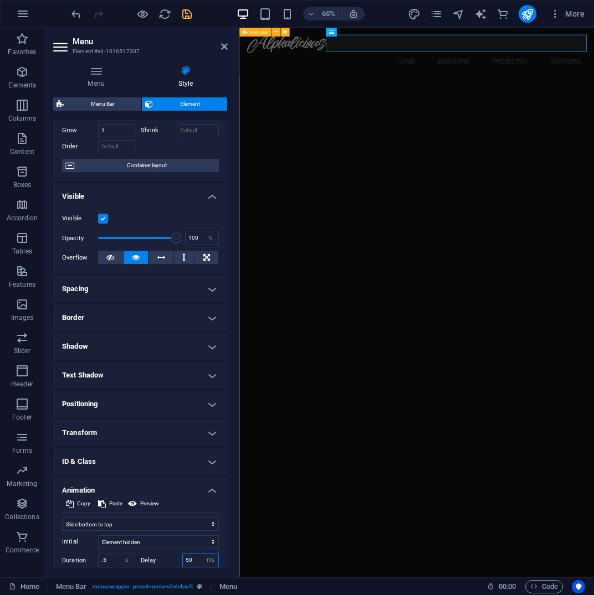
type input "50"
click at [181, 11] on icon "save" at bounding box center [187, 14] width 13 height 13
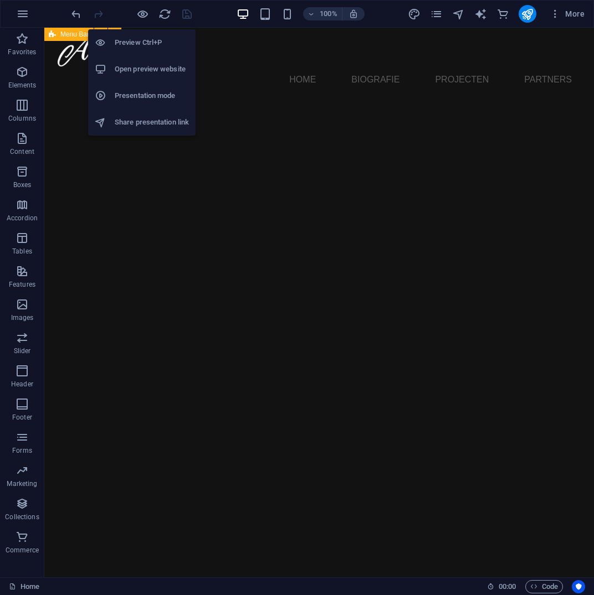
click at [146, 70] on h6 "Open preview website" at bounding box center [152, 69] width 74 height 13
